Goal: Task Accomplishment & Management: Use online tool/utility

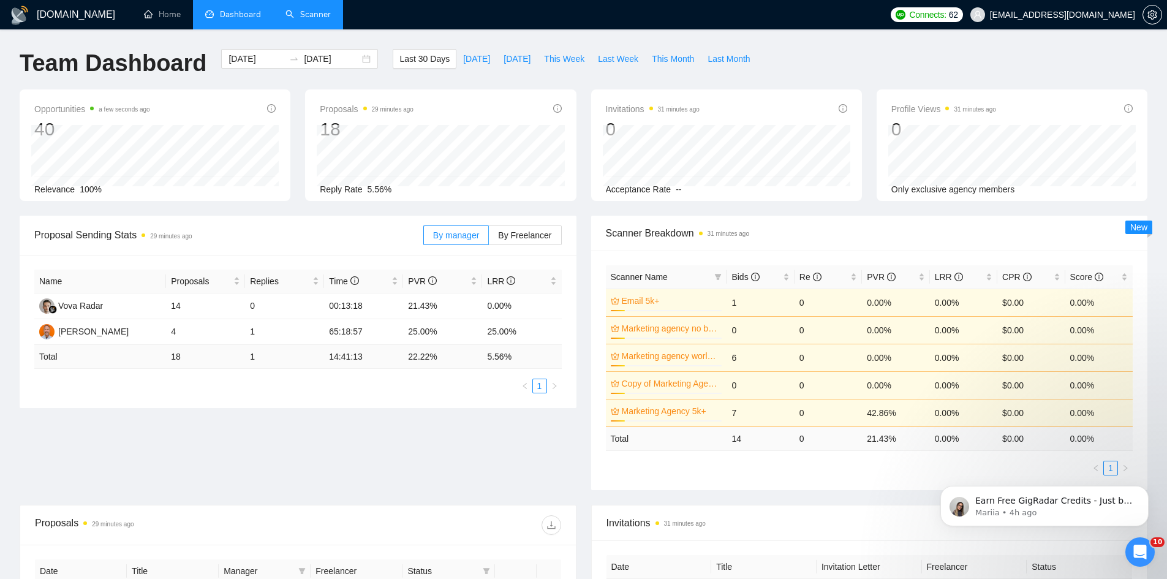
click at [296, 20] on link "Scanner" at bounding box center [307, 14] width 45 height 10
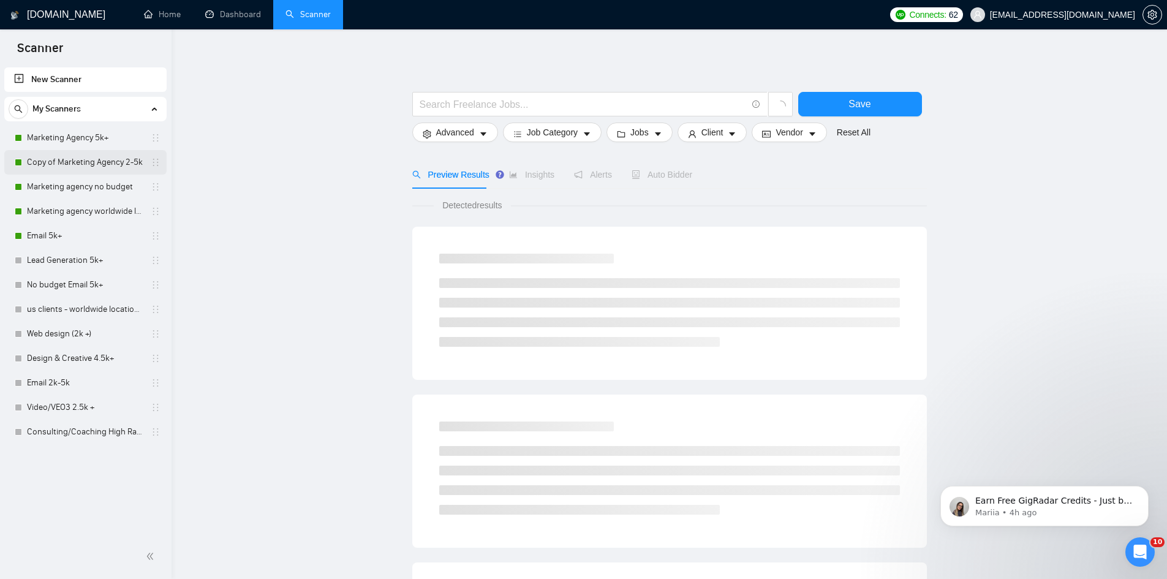
click at [108, 162] on link "Copy of Marketing Agency 2-5k" at bounding box center [85, 162] width 116 height 24
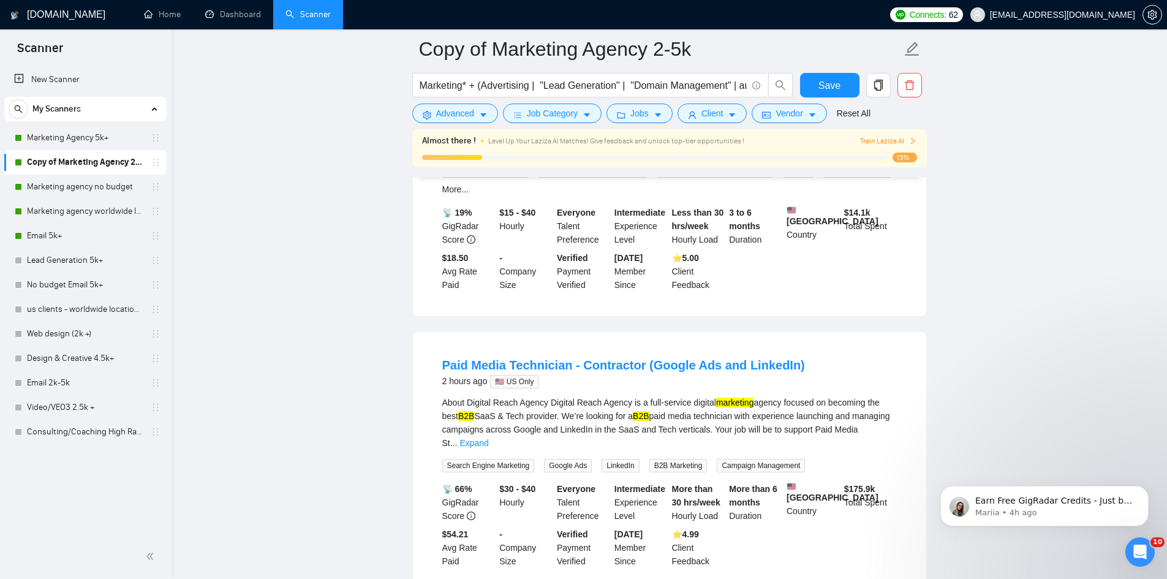
scroll to position [245, 0]
